Goal: Task Accomplishment & Management: Use online tool/utility

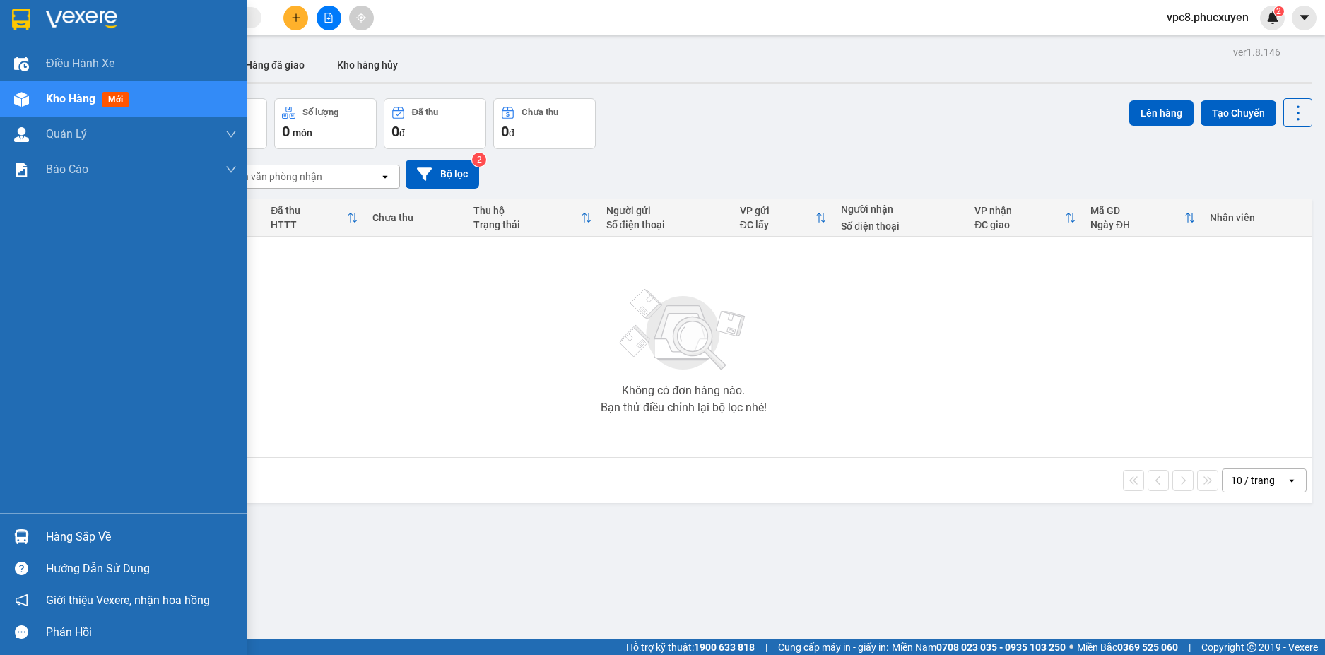
drag, startPoint x: 28, startPoint y: 531, endPoint x: 35, endPoint y: 533, distance: 7.4
click at [28, 531] on img at bounding box center [21, 536] width 15 height 15
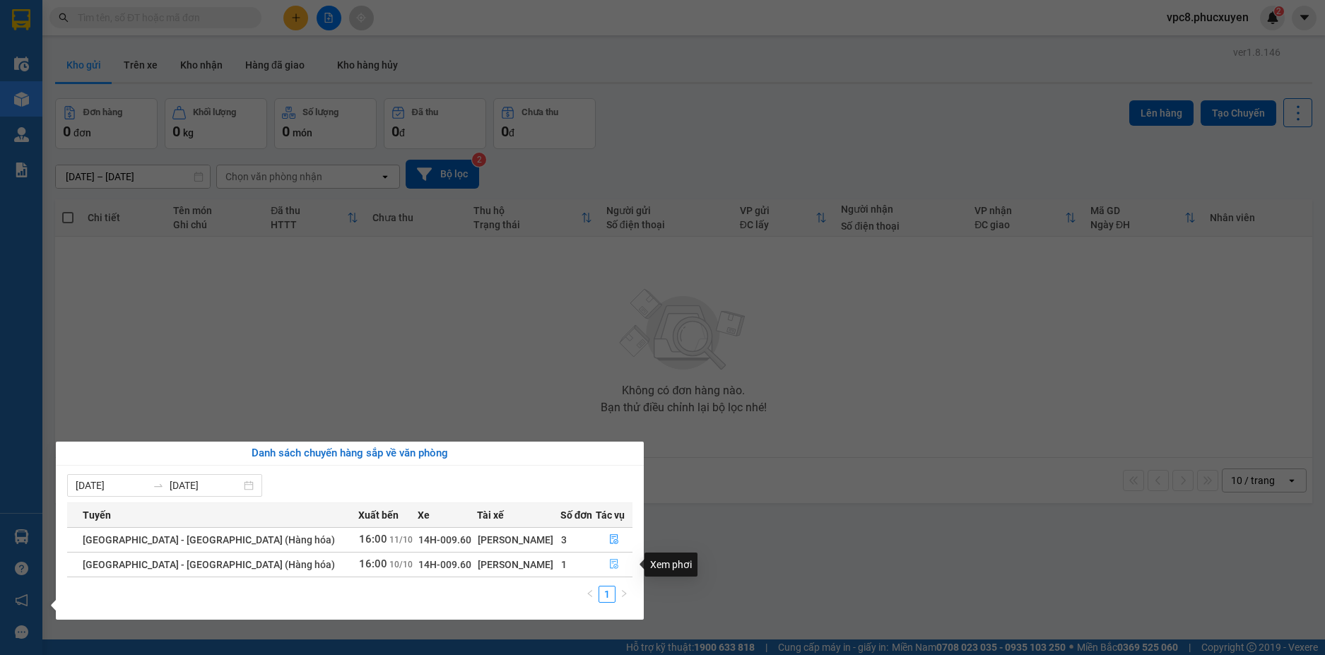
click at [609, 569] on icon "file-done" at bounding box center [614, 564] width 10 height 10
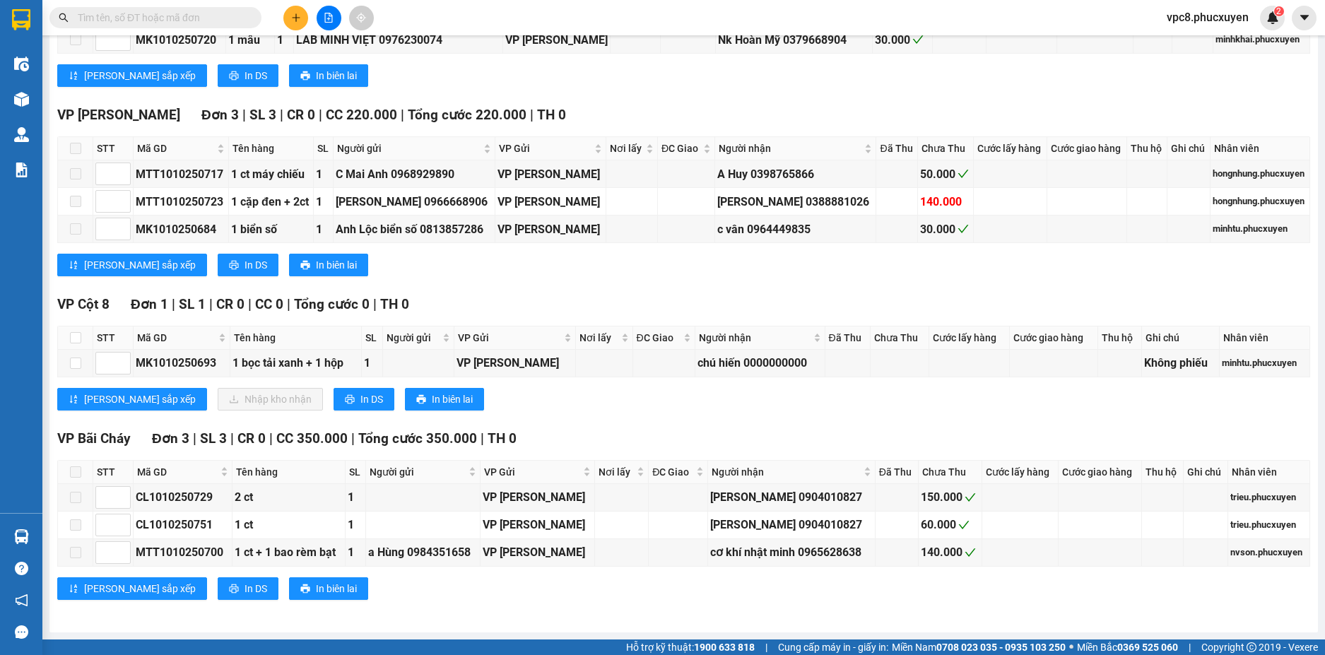
scroll to position [1418, 0]
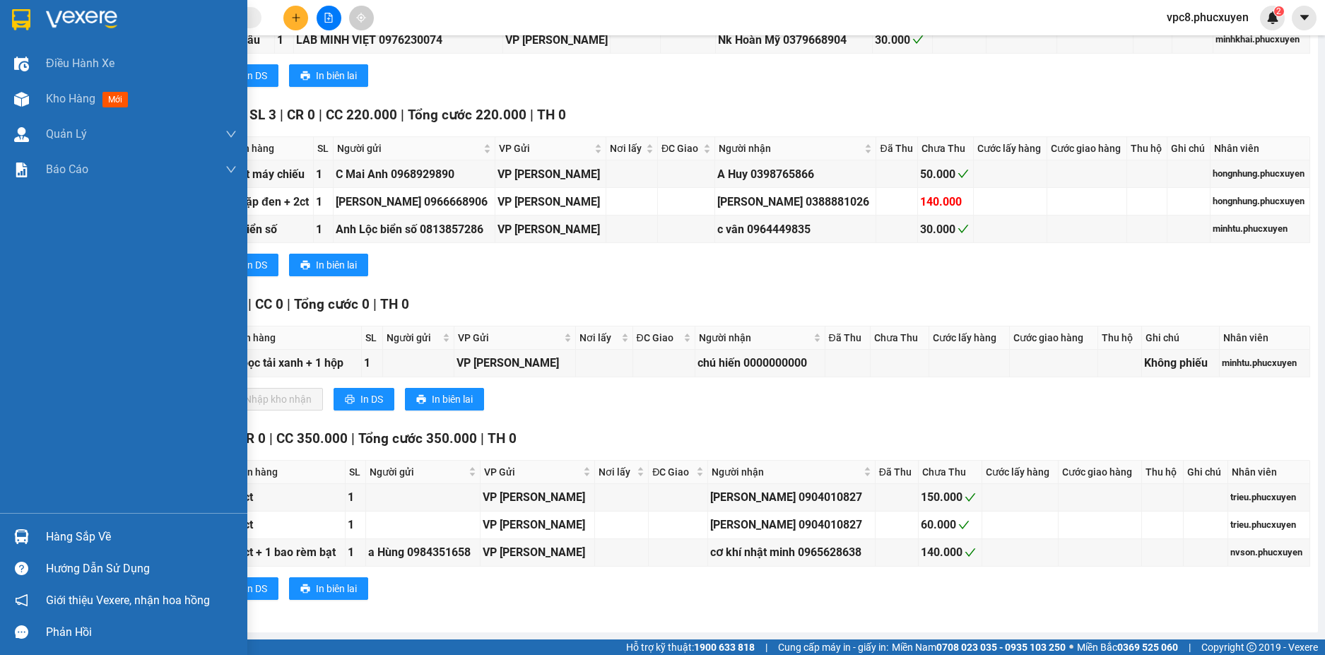
click at [26, 531] on img at bounding box center [21, 536] width 15 height 15
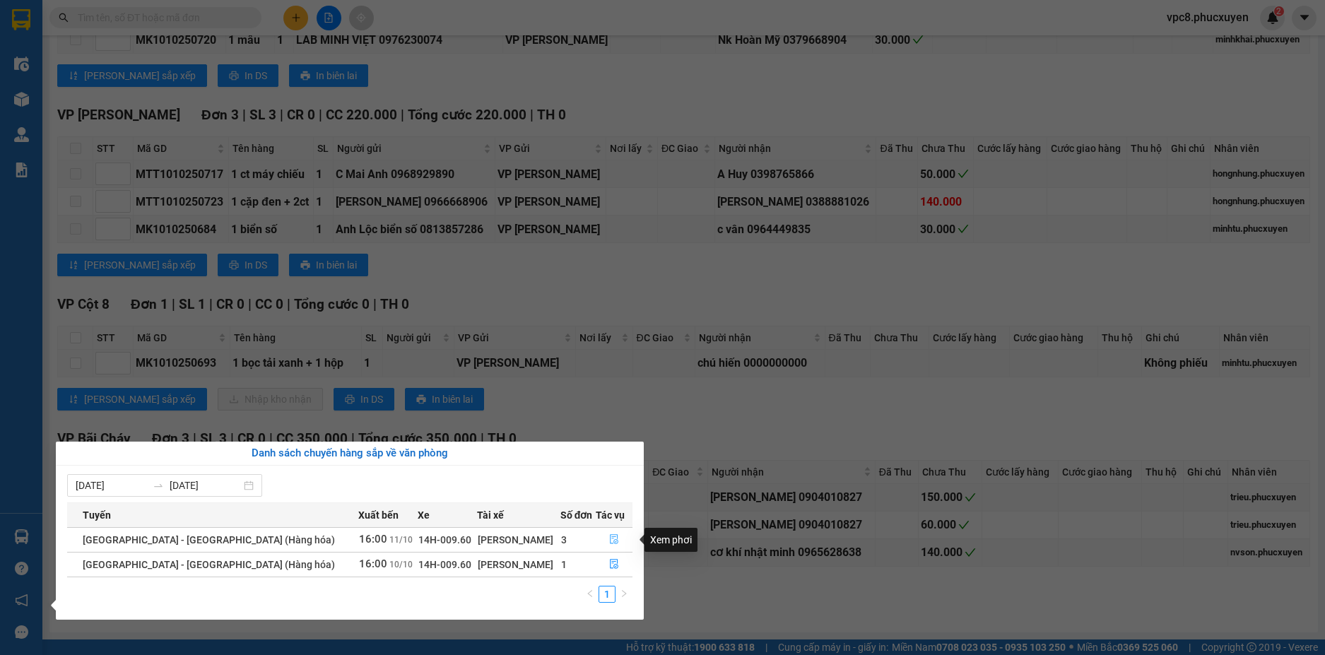
click at [610, 542] on icon "file-done" at bounding box center [614, 540] width 8 height 10
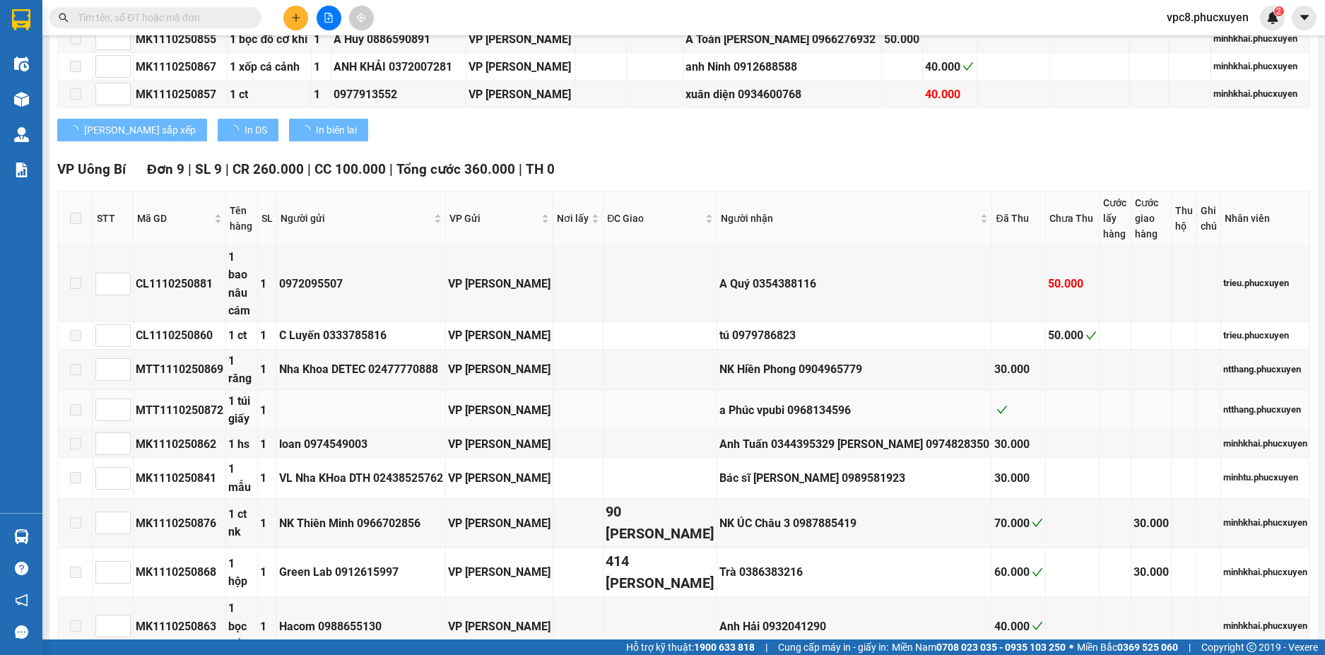
type input "[DATE]"
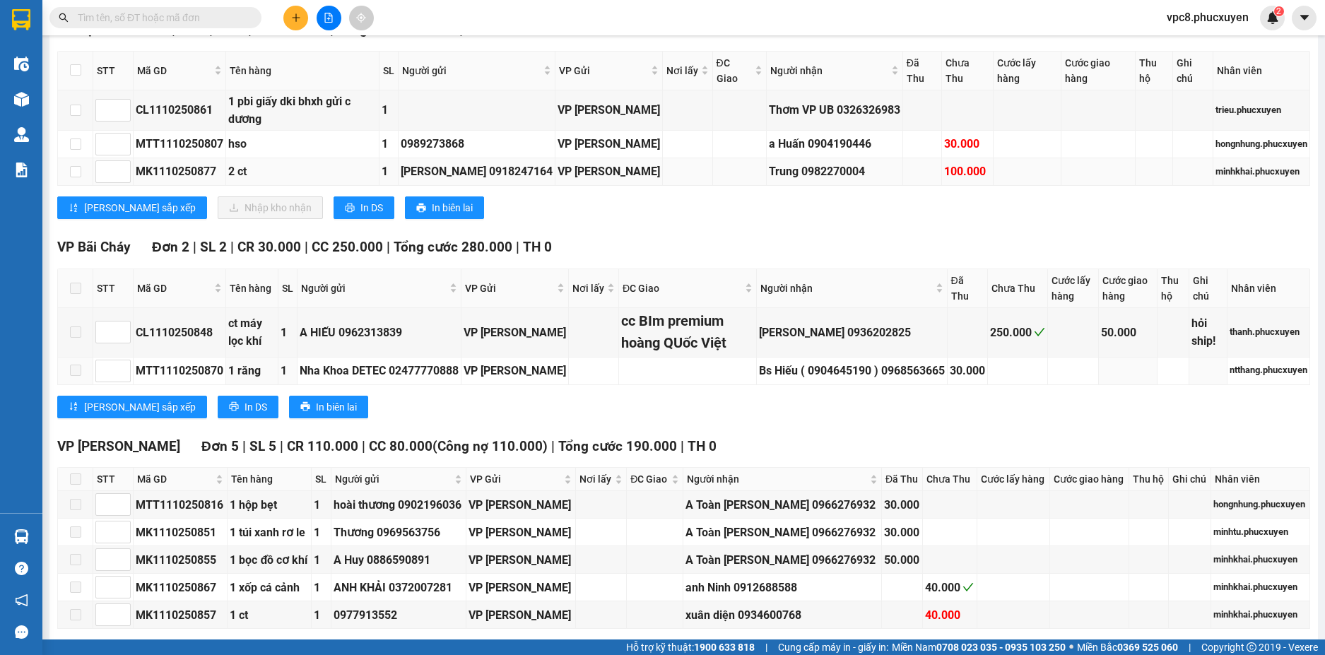
scroll to position [685, 0]
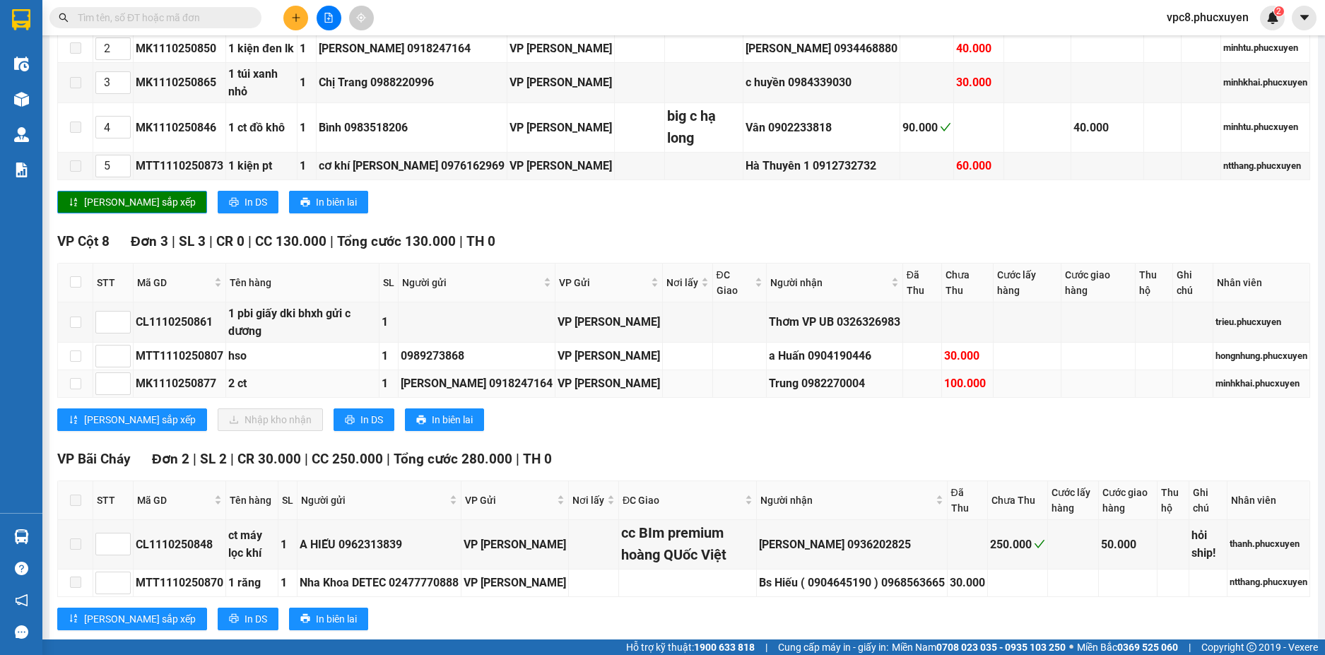
click at [827, 374] on div "Trung 0982270004" at bounding box center [834, 383] width 131 height 18
click at [834, 408] on div "[PERSON_NAME] sắp xếp Nhập kho nhận In DS In biên lai" at bounding box center [683, 419] width 1253 height 23
click at [839, 372] on div "VP Cột 8 Đơn 3 | SL 3 | CR 0 | CC 130.000 | Tổng cước 130.000 | TH 0 STT Mã GD …" at bounding box center [683, 336] width 1253 height 211
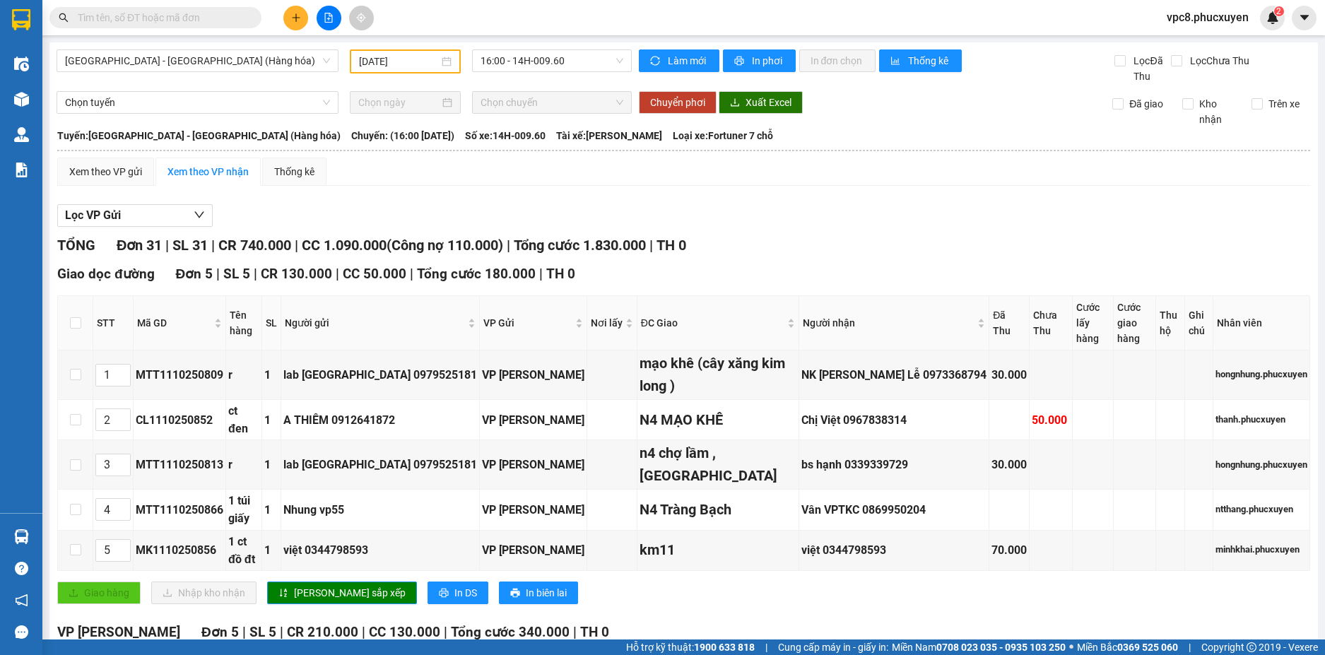
scroll to position [495, 0]
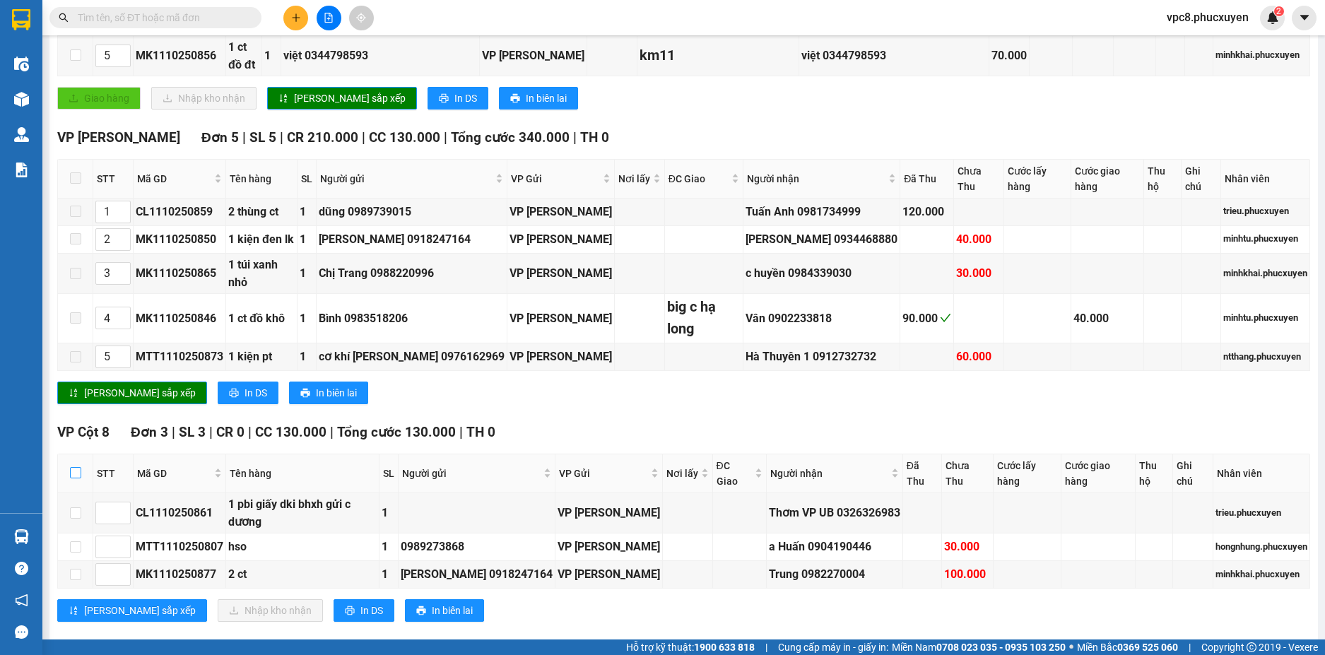
click at [77, 467] on input "checkbox" at bounding box center [75, 472] width 11 height 11
checkbox input "true"
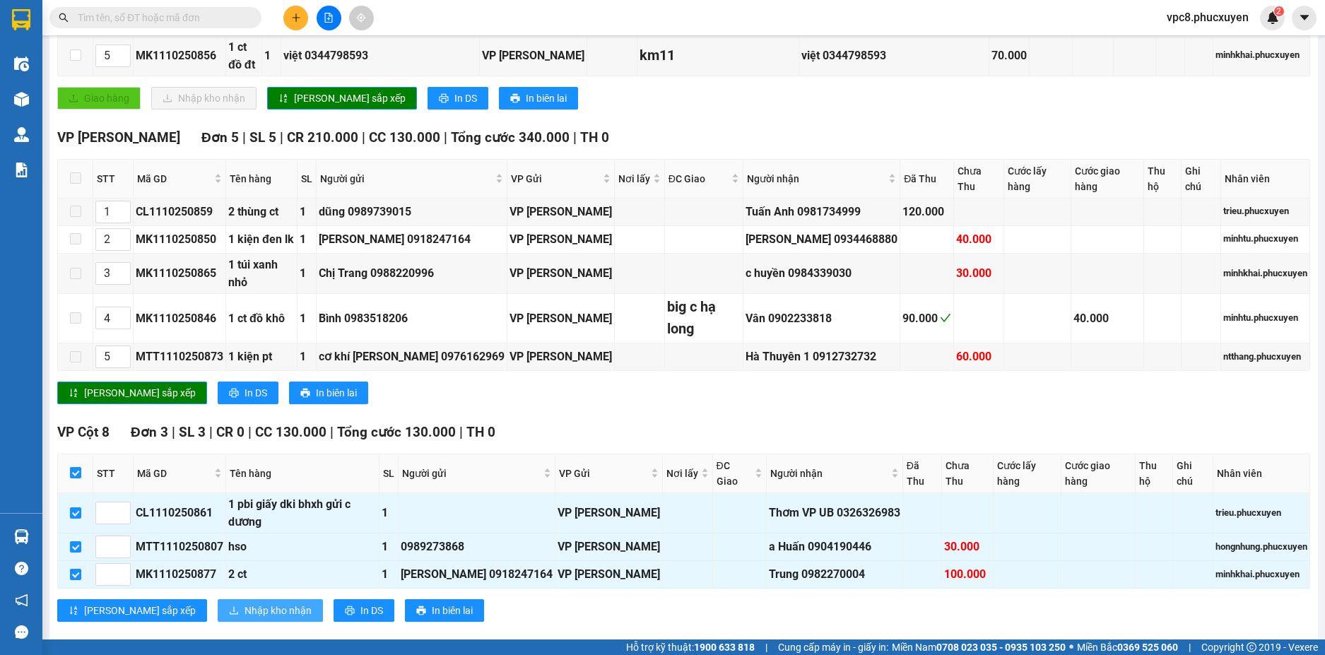
click at [244, 603] on span "Nhập kho nhận" at bounding box center [277, 611] width 67 height 16
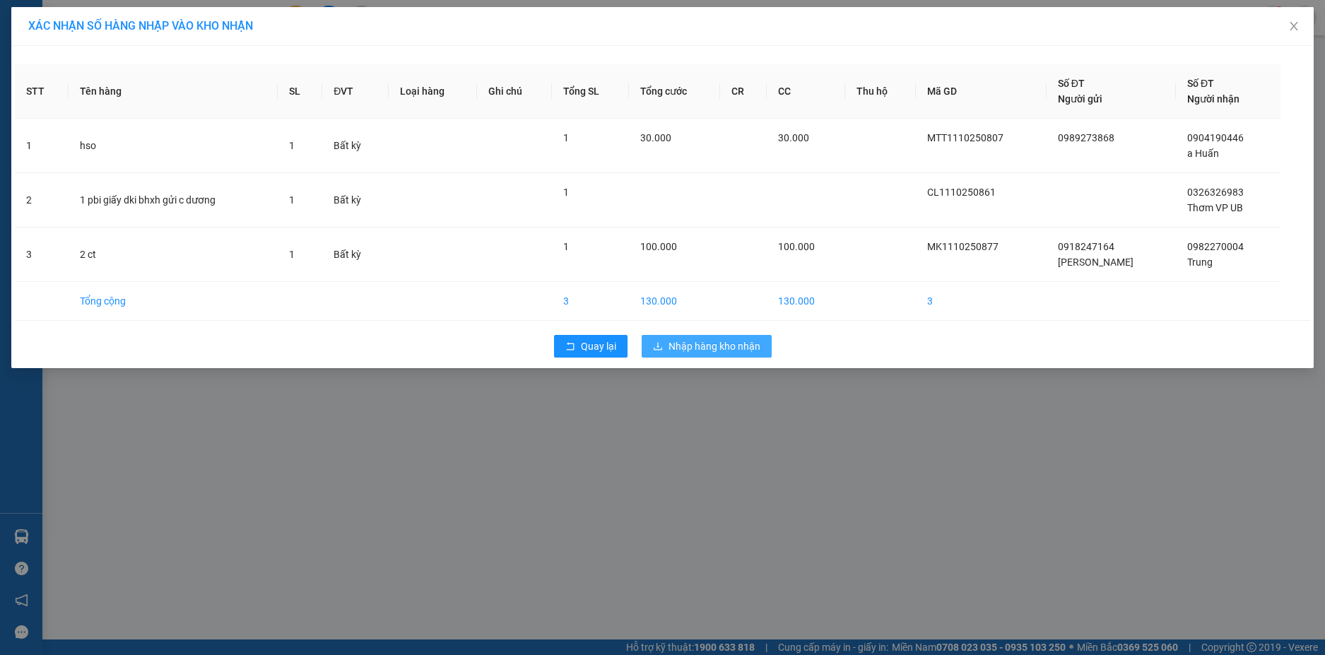
click at [714, 351] on span "Nhập hàng kho nhận" at bounding box center [714, 346] width 92 height 16
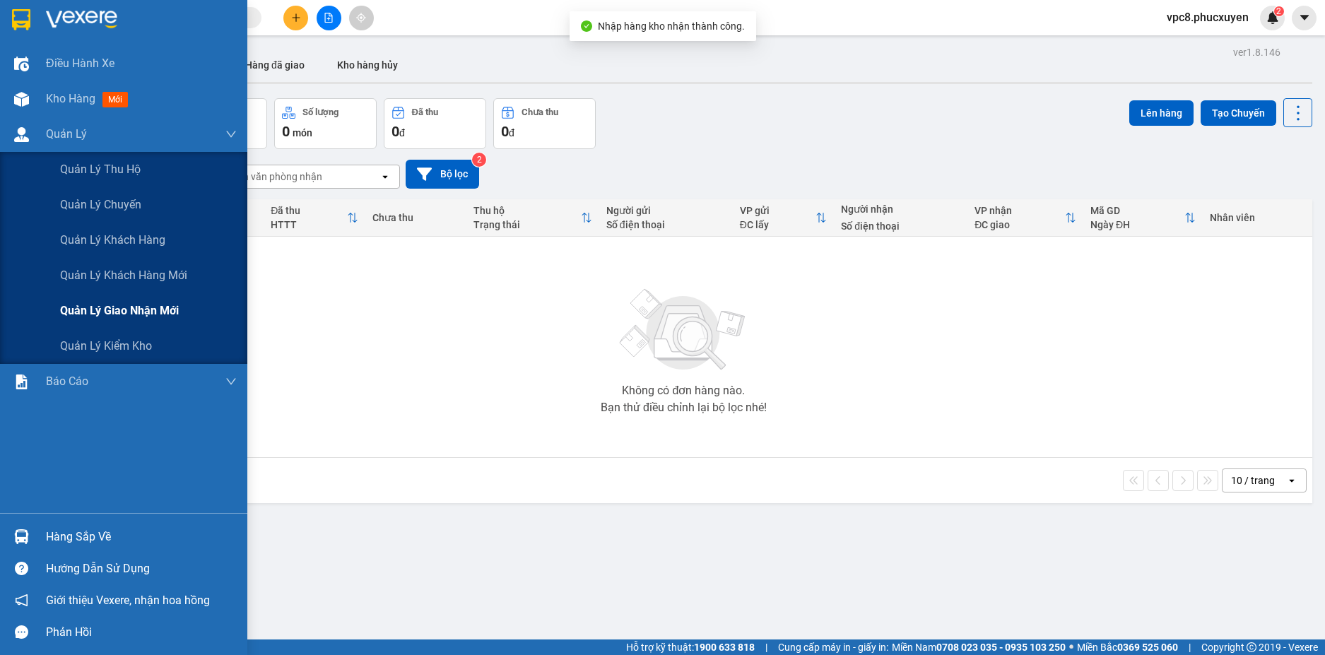
click at [109, 307] on span "Quản lý giao nhận mới" at bounding box center [119, 311] width 119 height 18
